Goal: Task Accomplishment & Management: Use online tool/utility

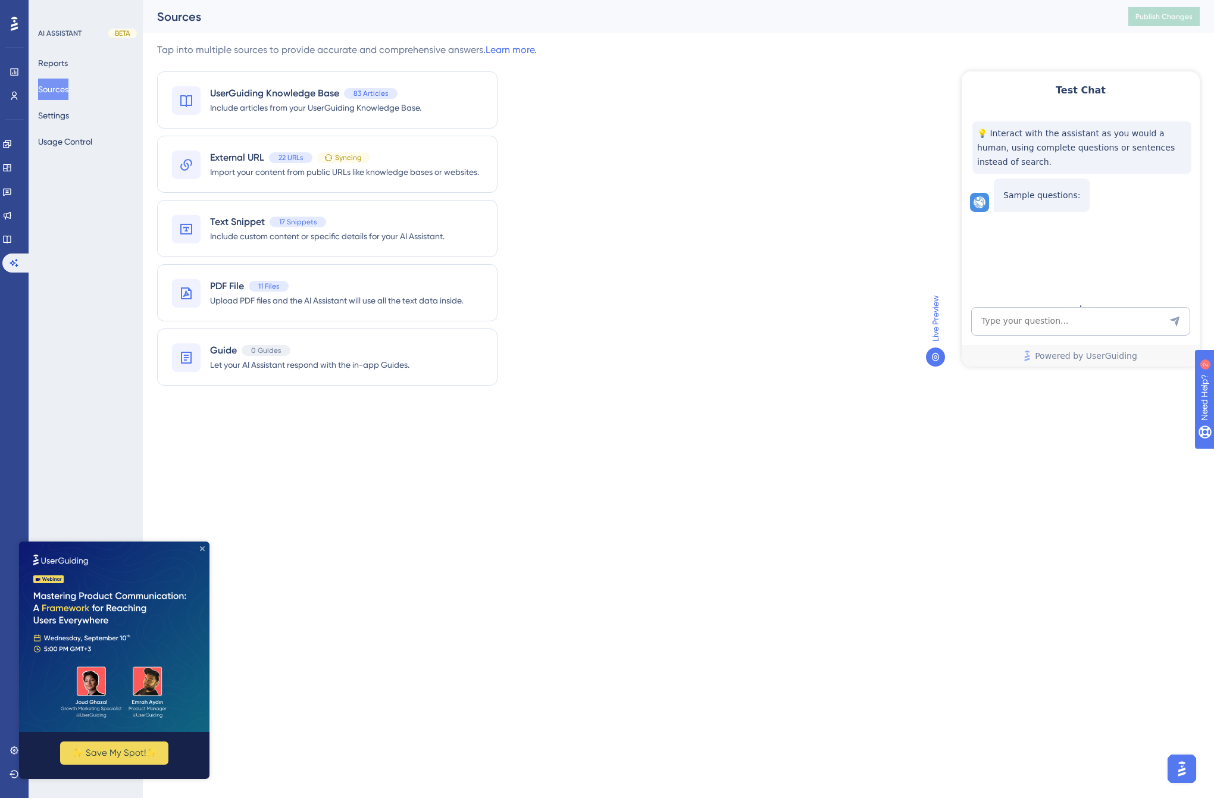
click at [204, 546] on icon "Close Preview" at bounding box center [202, 548] width 5 height 5
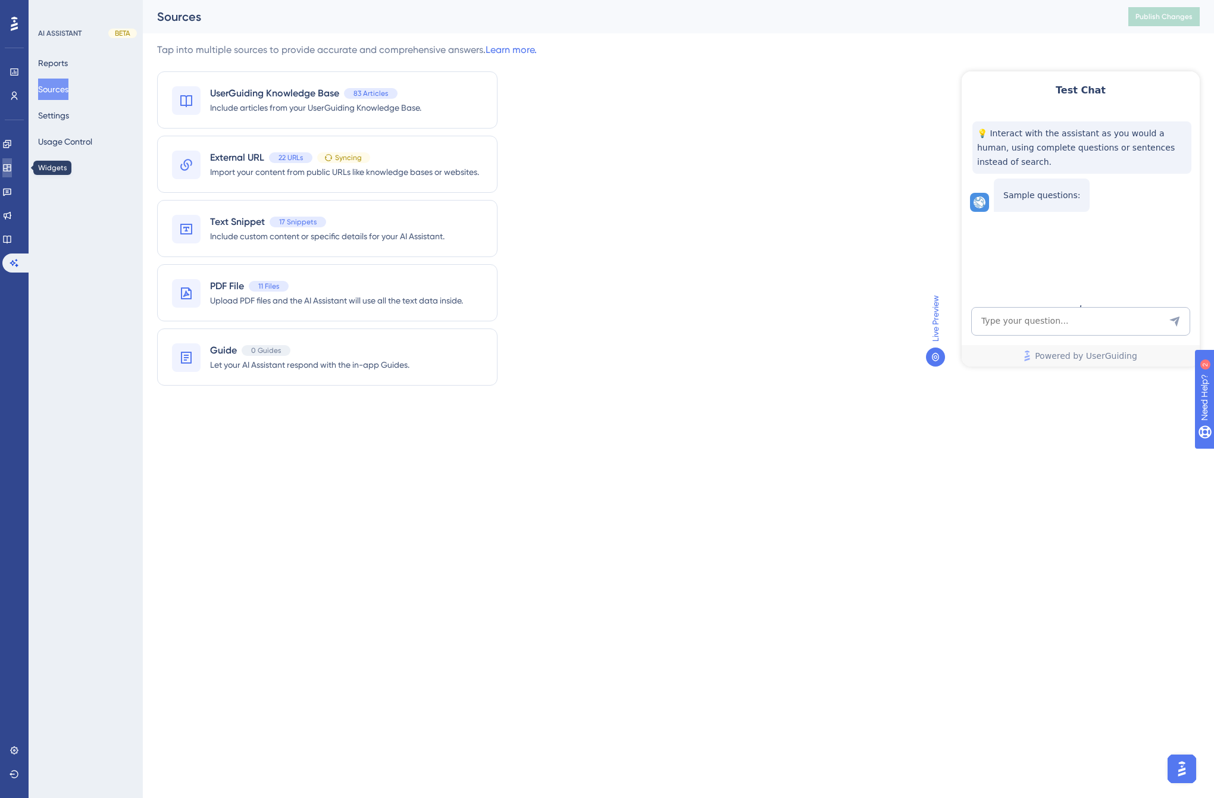
click at [12, 171] on icon at bounding box center [7, 168] width 10 height 10
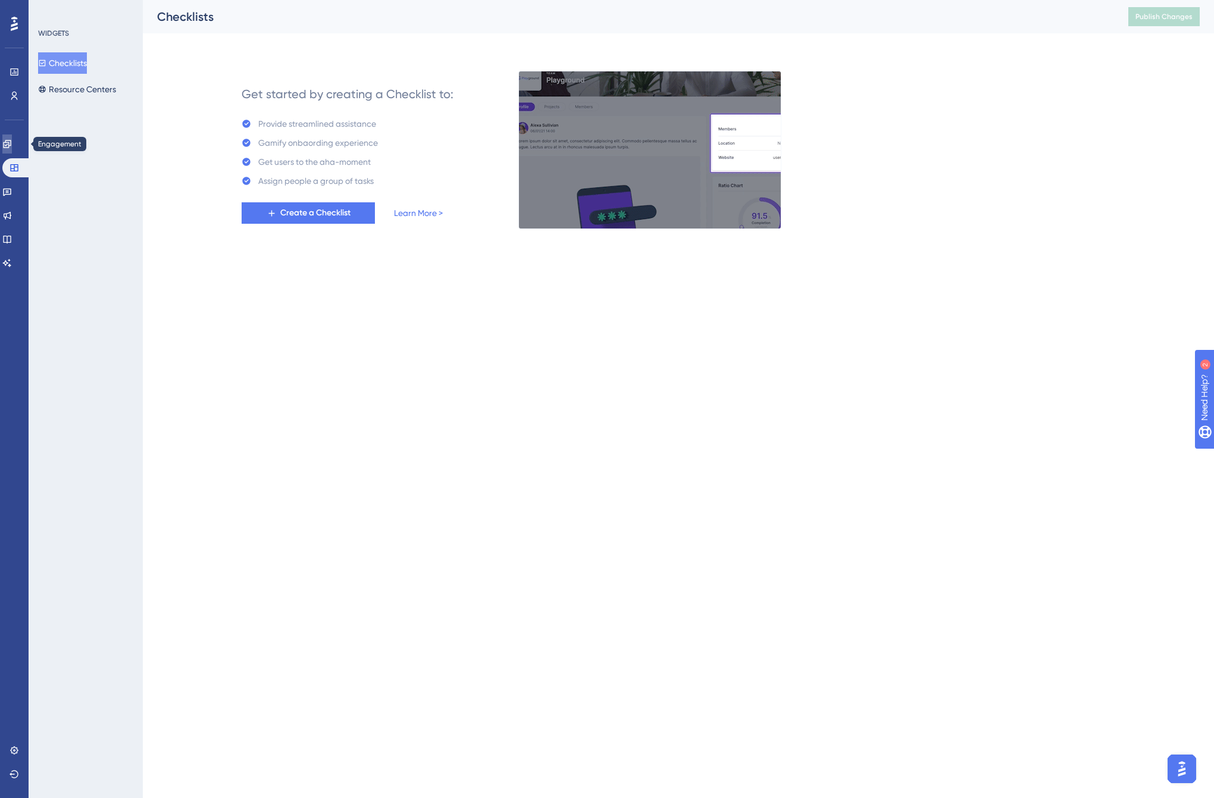
click at [12, 143] on icon at bounding box center [7, 144] width 10 height 10
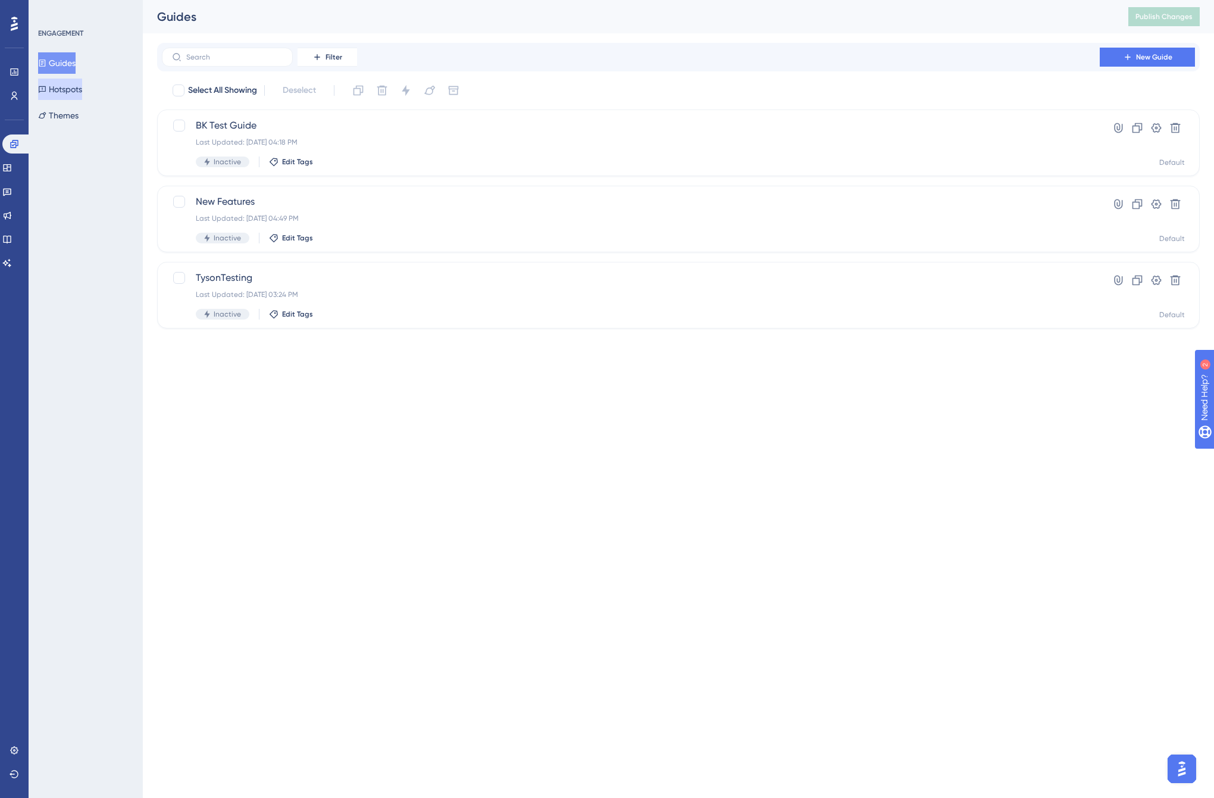
click at [75, 87] on button "Hotspots" at bounding box center [60, 89] width 44 height 21
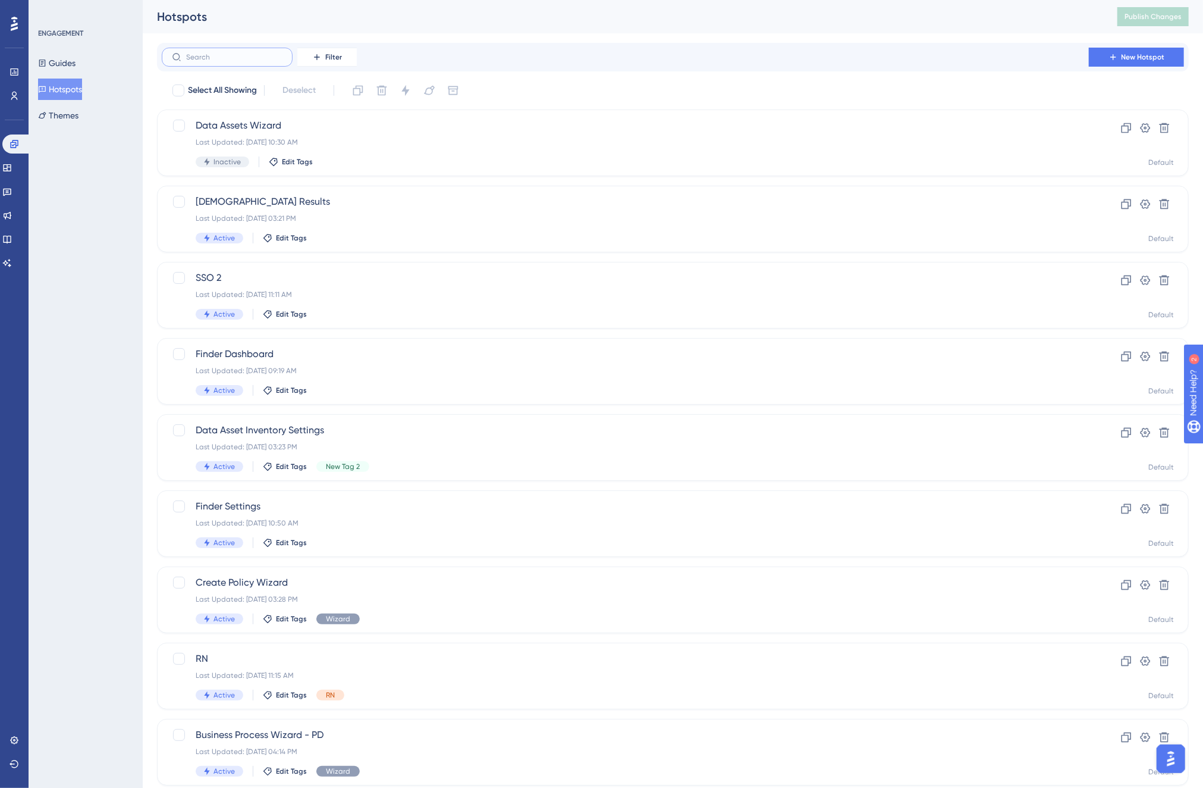
click at [241, 61] on input "text" at bounding box center [234, 57] width 96 height 8
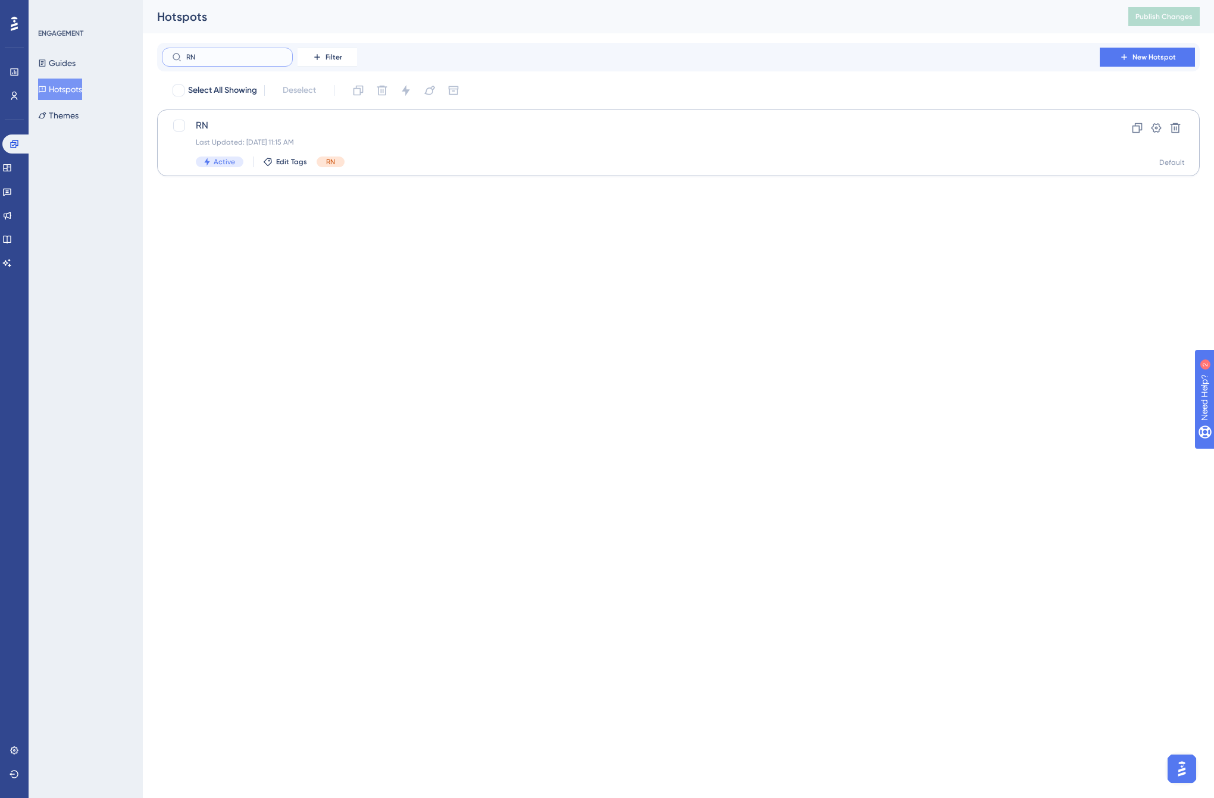
type input "RN"
click at [249, 123] on span "RN" at bounding box center [631, 125] width 870 height 14
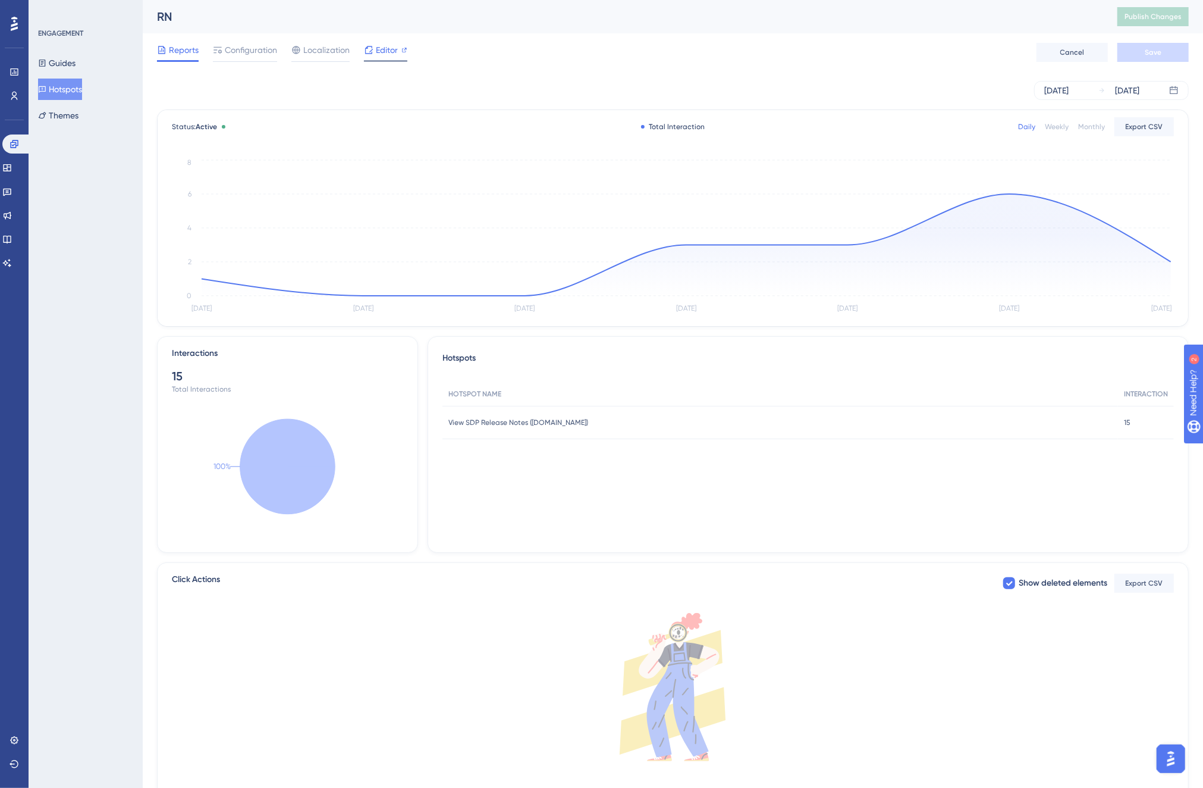
click at [373, 49] on div "Editor" at bounding box center [385, 50] width 43 height 14
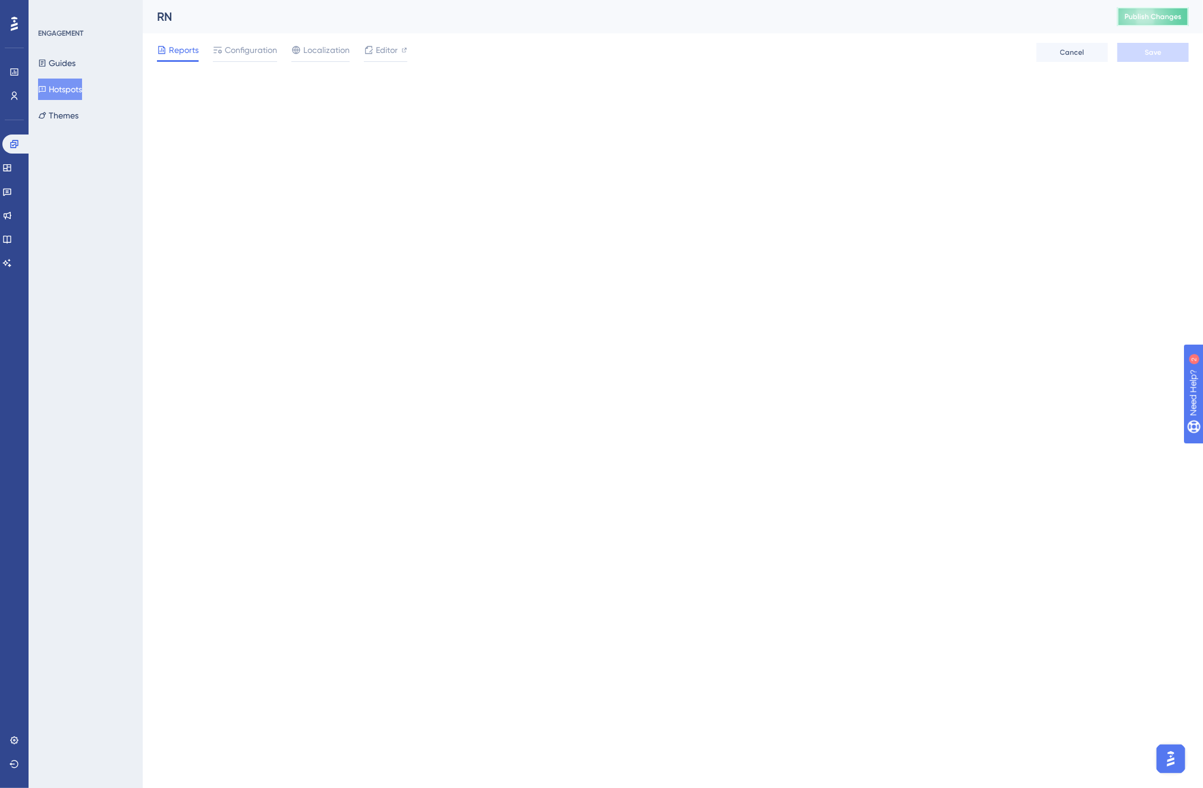
click at [1165, 20] on span "Publish Changes" at bounding box center [1153, 17] width 57 height 10
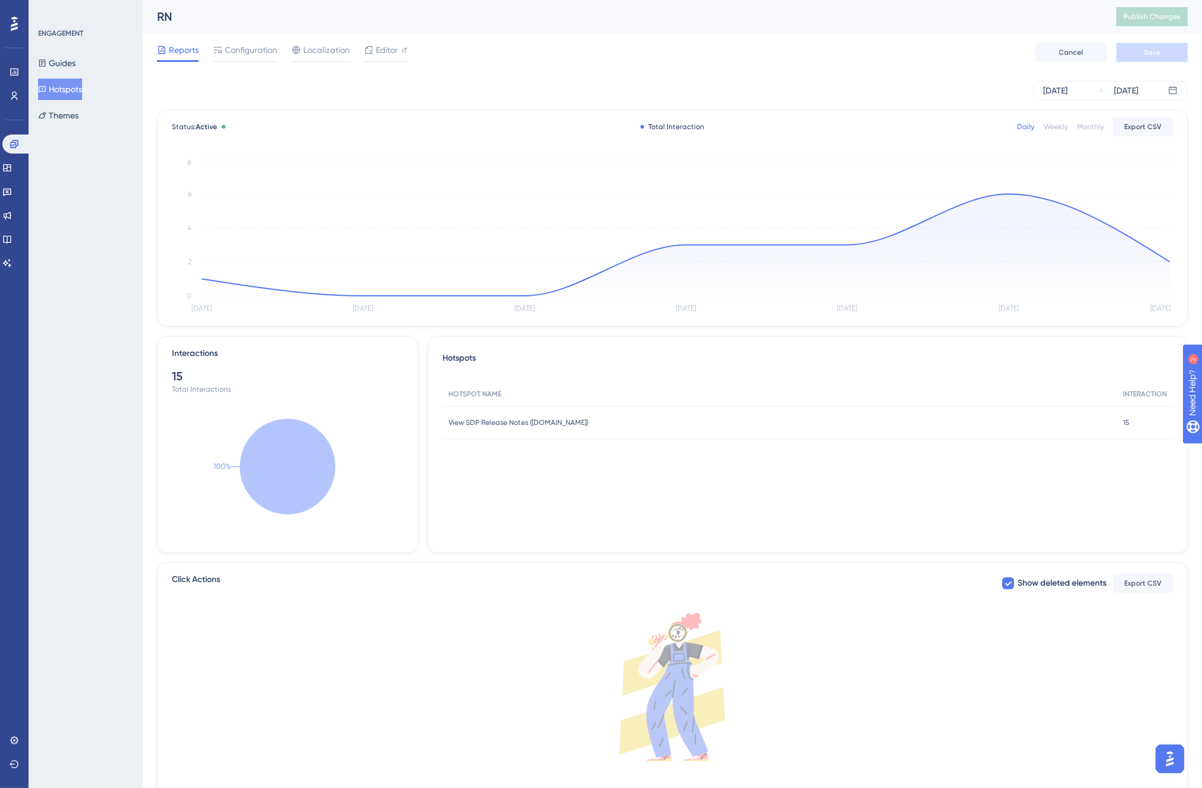
click at [909, 52] on div "Reports Configuration Localization Editor Cancel Save" at bounding box center [672, 52] width 1031 height 38
click at [99, 183] on div "ENGAGEMENT Guides Hotspots Themes" at bounding box center [86, 394] width 114 height 788
click at [242, 54] on span "Configuration" at bounding box center [251, 50] width 52 height 14
click at [68, 61] on button "Guides" at bounding box center [56, 62] width 37 height 21
click at [60, 61] on button "Guides" at bounding box center [56, 62] width 37 height 21
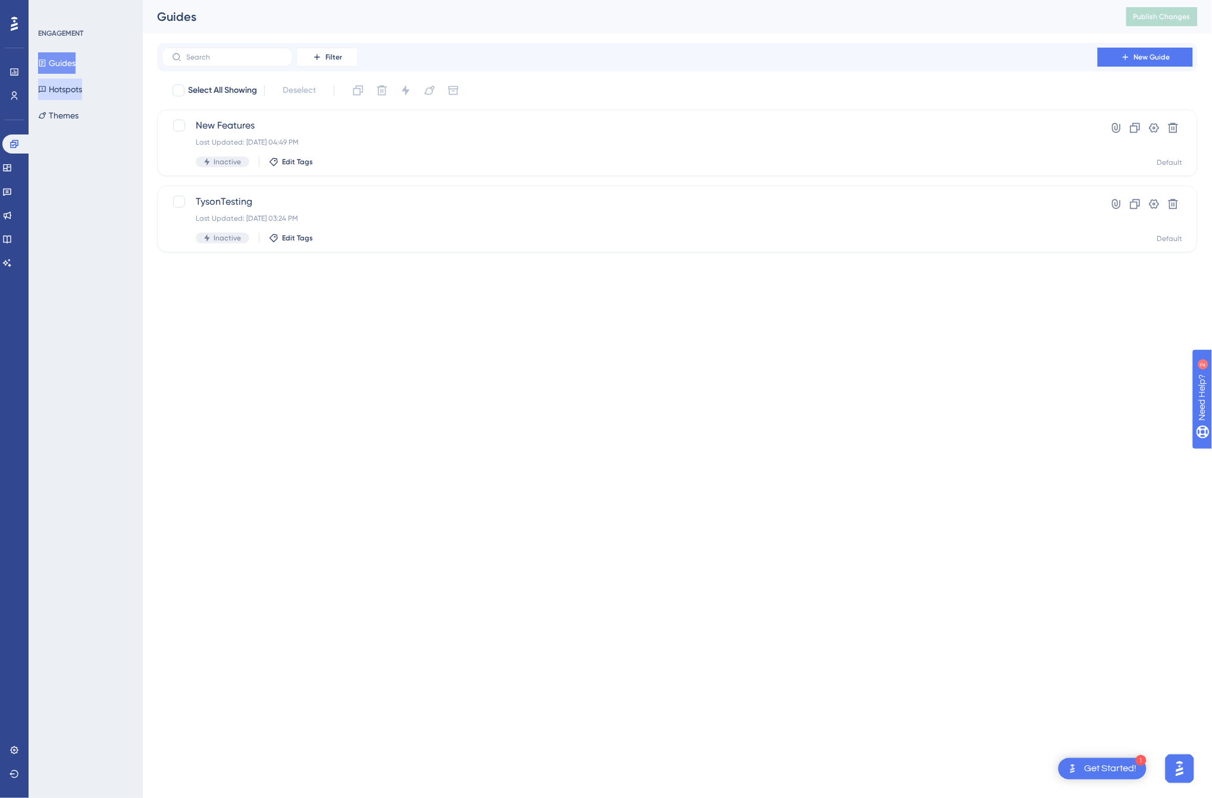
click at [59, 87] on button "Hotspots" at bounding box center [60, 89] width 44 height 21
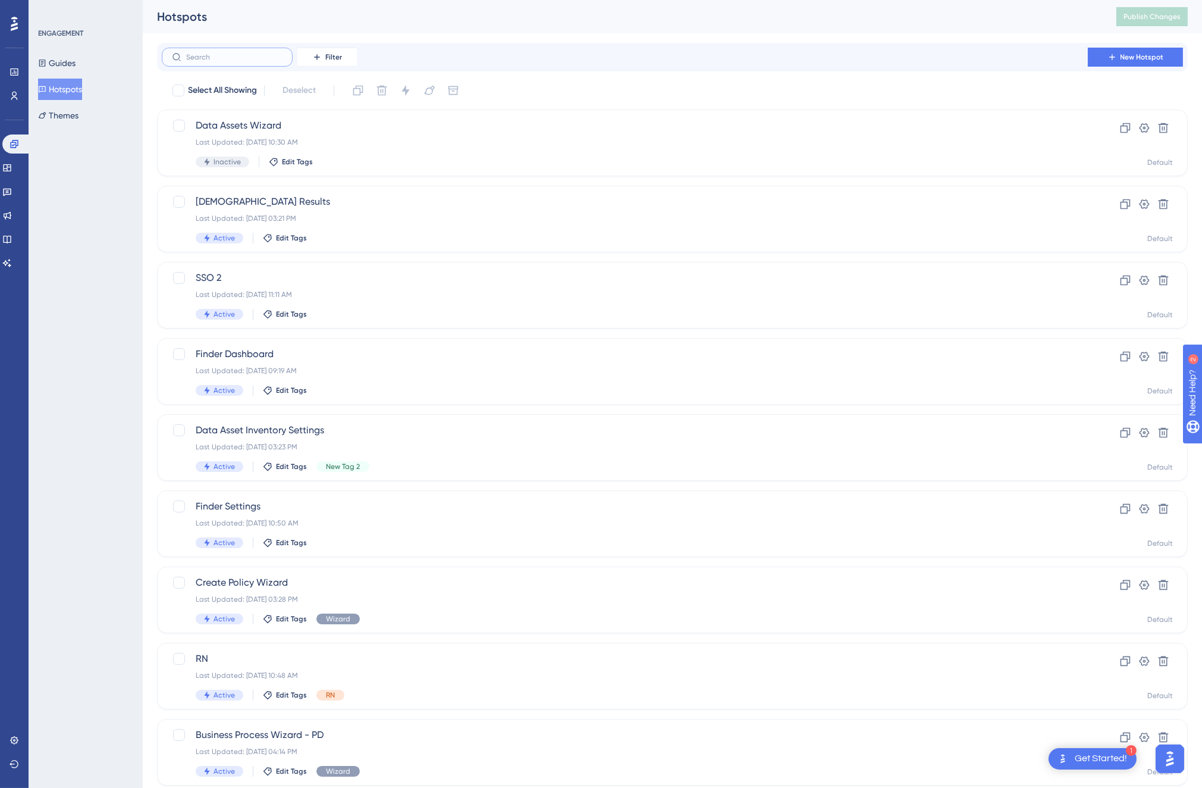
click at [224, 55] on input "text" at bounding box center [234, 57] width 96 height 8
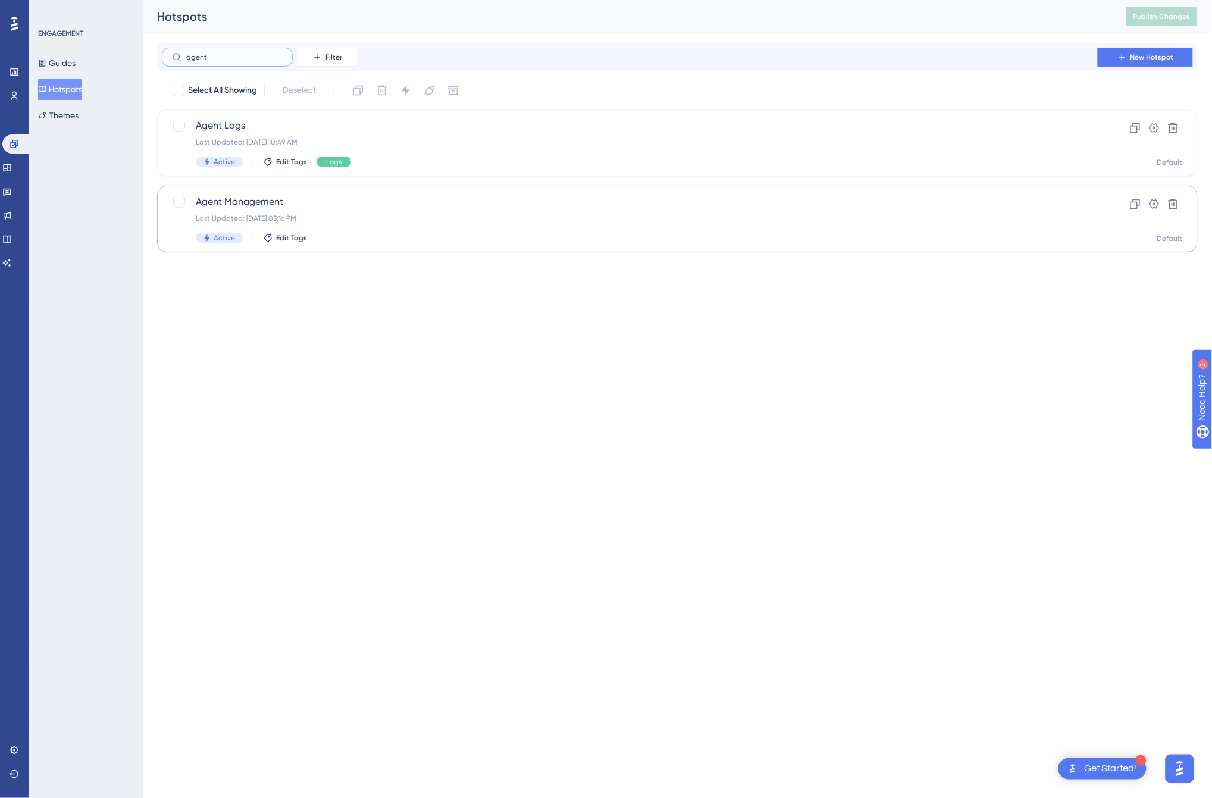
type input "agent"
click at [348, 206] on span "Agent Management" at bounding box center [630, 202] width 868 height 14
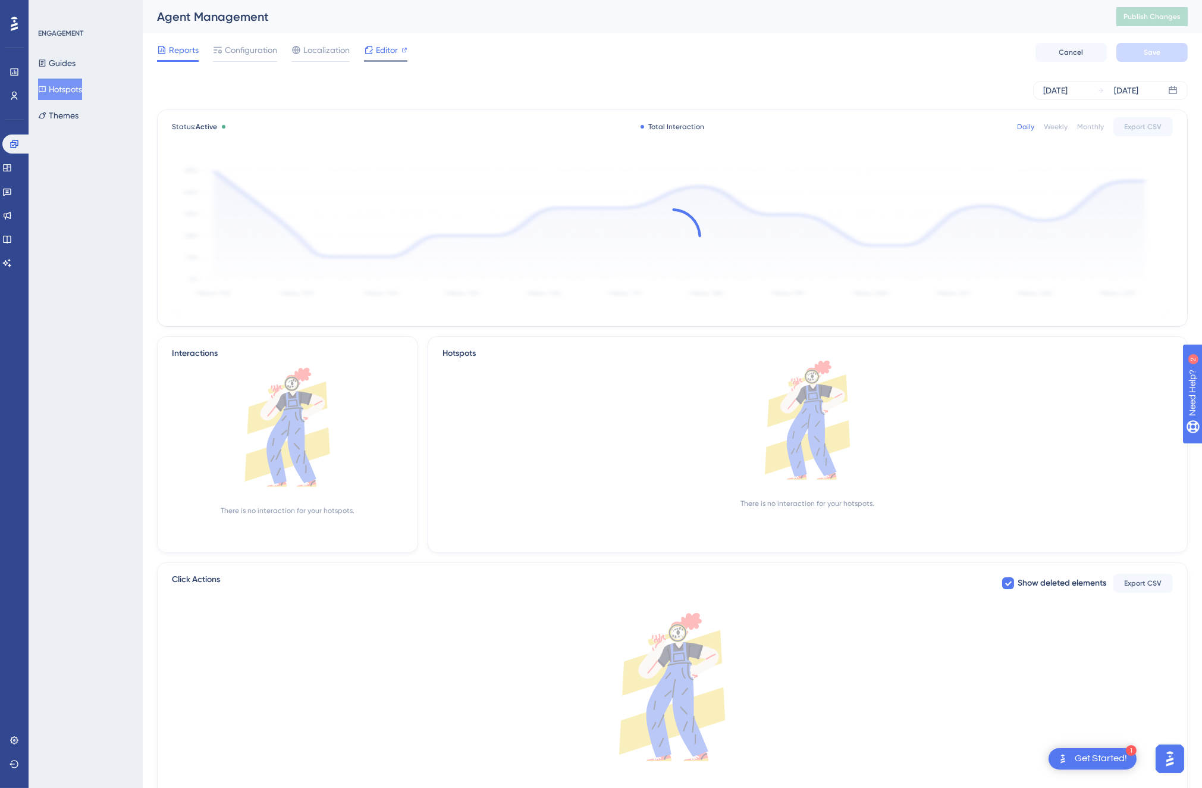
click at [377, 49] on span "Editor" at bounding box center [387, 50] width 22 height 14
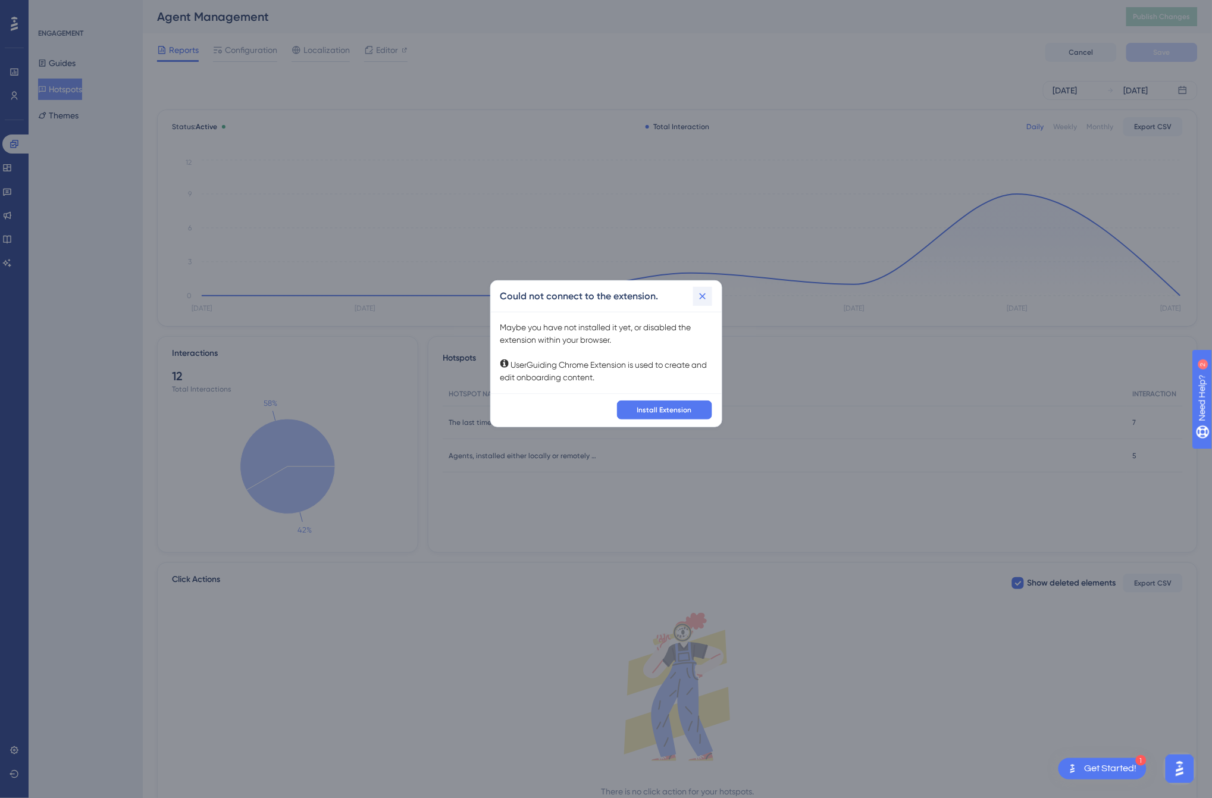
click at [704, 296] on icon at bounding box center [703, 296] width 12 height 12
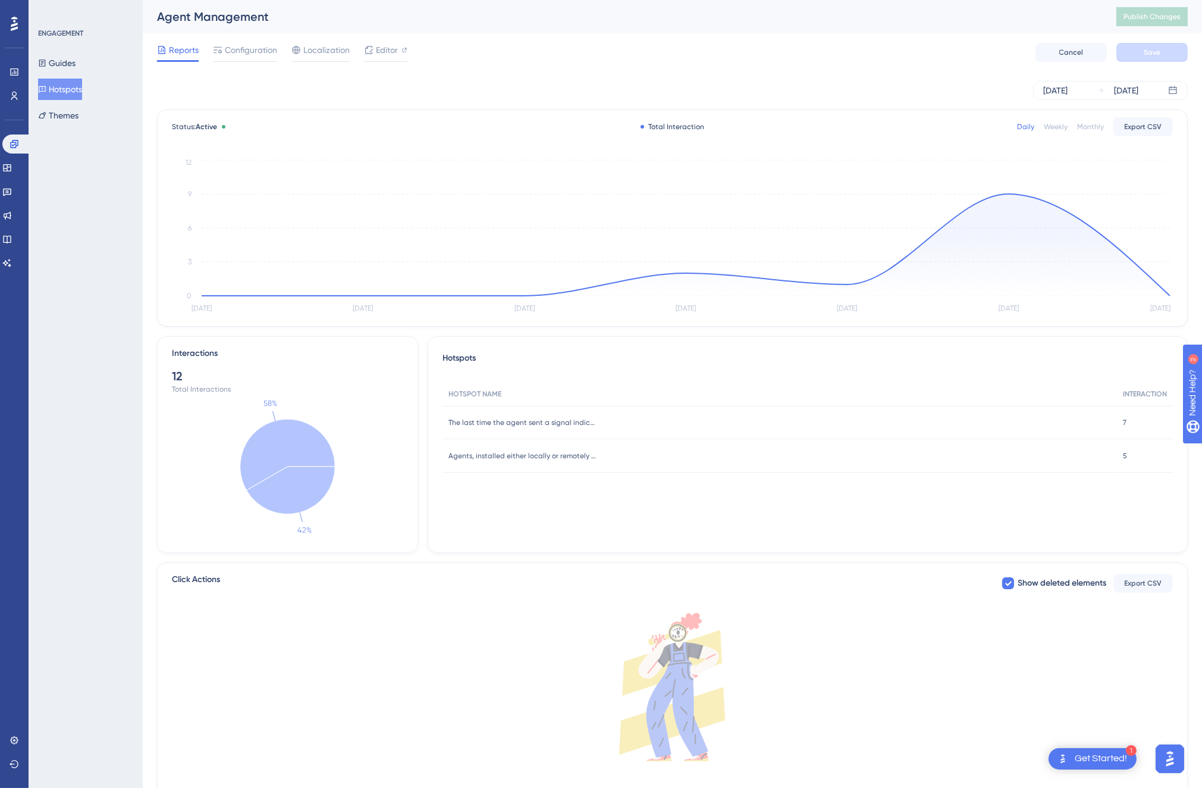
click at [503, 34] on div "Reports Configuration Localization Editor Cancel Save" at bounding box center [672, 52] width 1031 height 38
click at [383, 49] on span "Editor" at bounding box center [387, 50] width 22 height 14
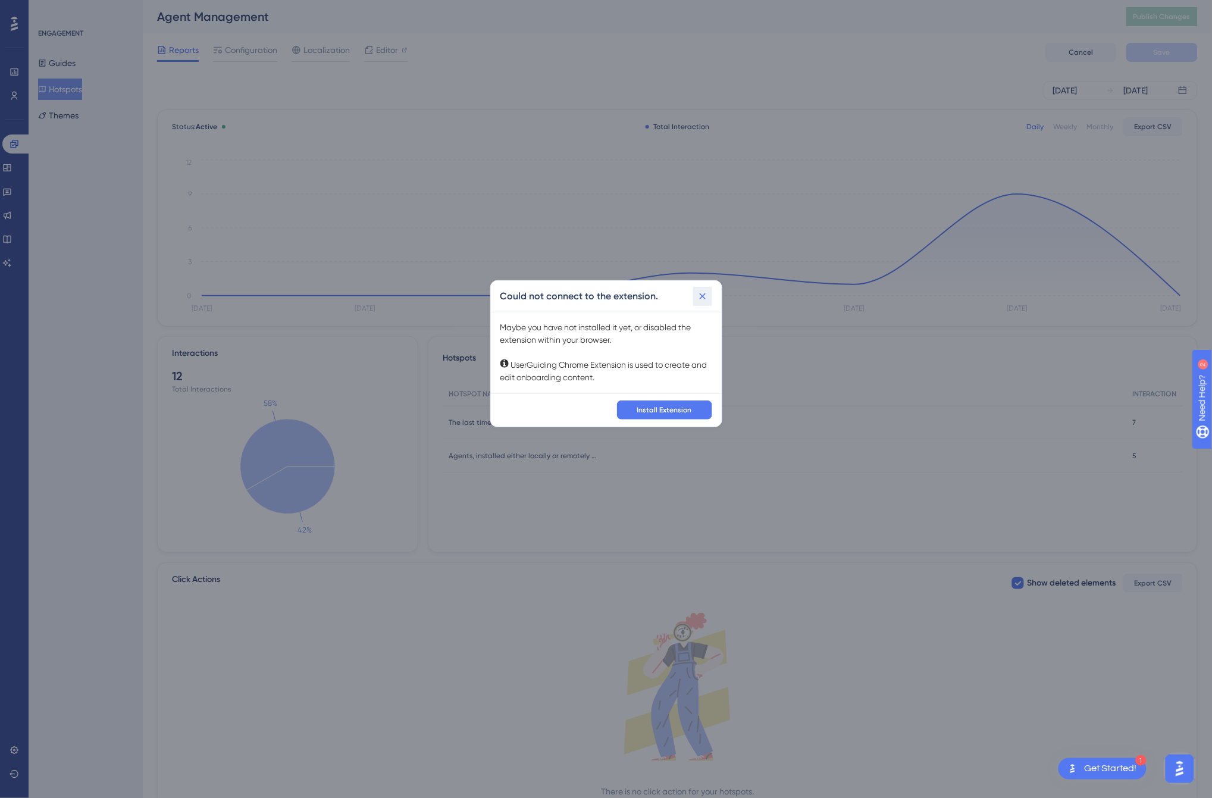
click at [704, 294] on icon at bounding box center [703, 296] width 12 height 12
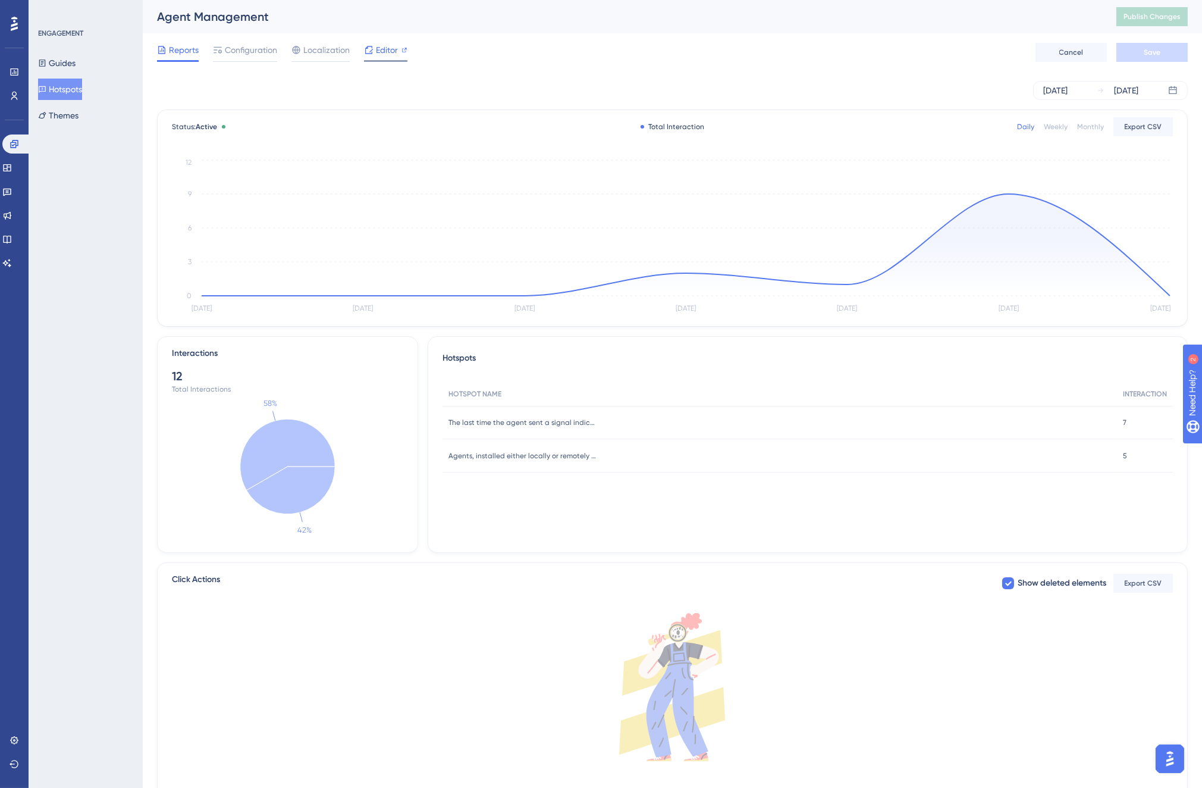
click at [385, 43] on span "Editor" at bounding box center [387, 50] width 22 height 14
